Goal: Information Seeking & Learning: Learn about a topic

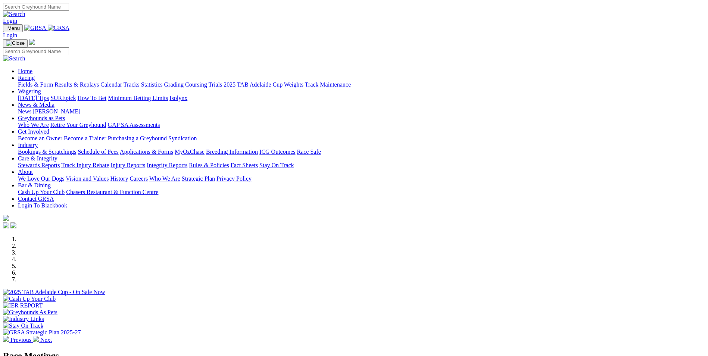
scroll to position [112, 0]
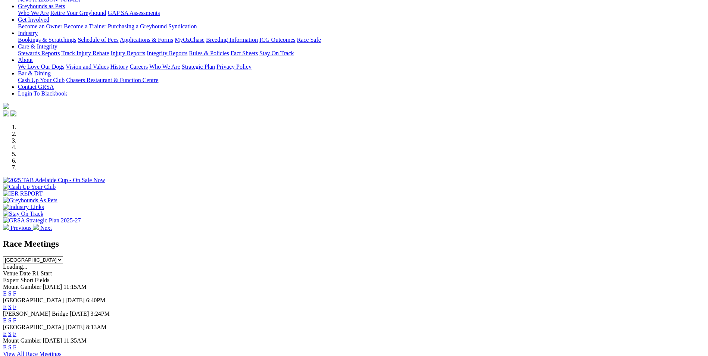
click at [16, 344] on link "F" at bounding box center [14, 347] width 3 height 6
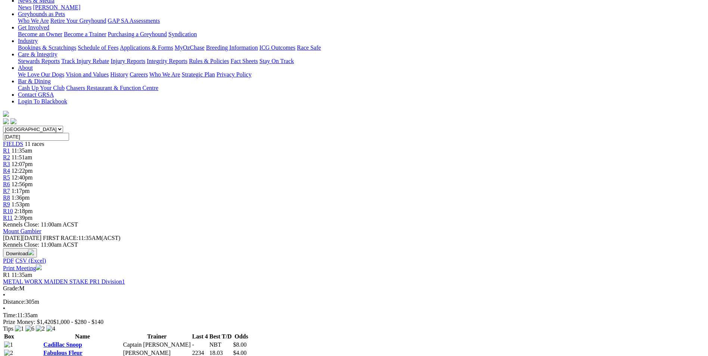
scroll to position [149, 0]
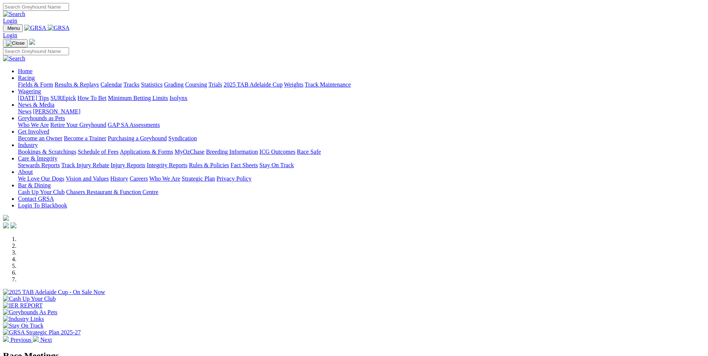
scroll to position [112, 0]
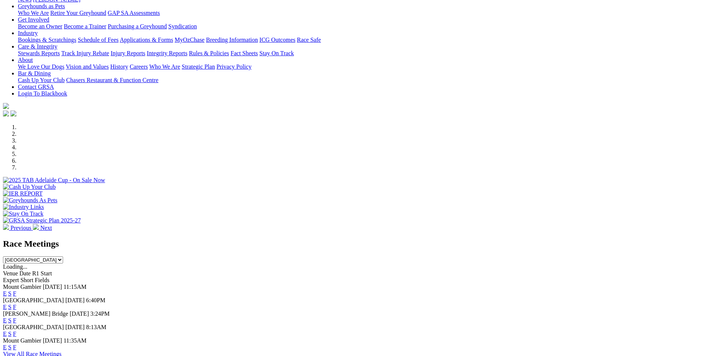
click at [7, 344] on link "E" at bounding box center [5, 347] width 4 height 6
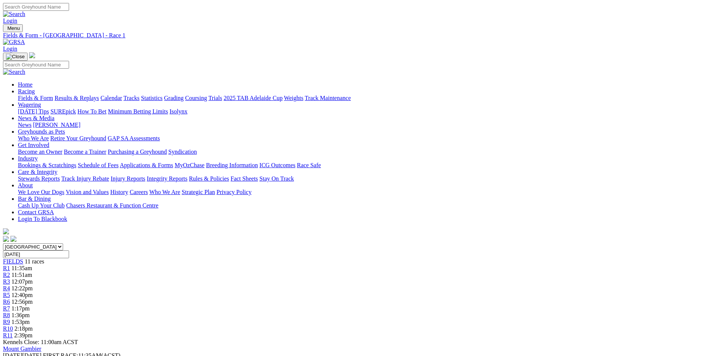
click at [10, 272] on span "R2" at bounding box center [6, 275] width 7 height 6
click at [10, 279] on span "R3" at bounding box center [6, 282] width 7 height 6
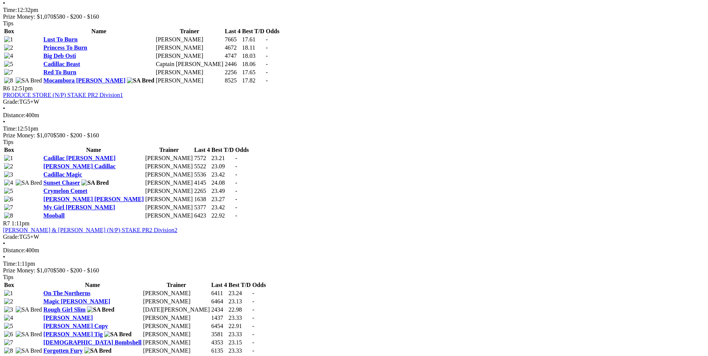
scroll to position [971, 0]
